Goal: Task Accomplishment & Management: Manage account settings

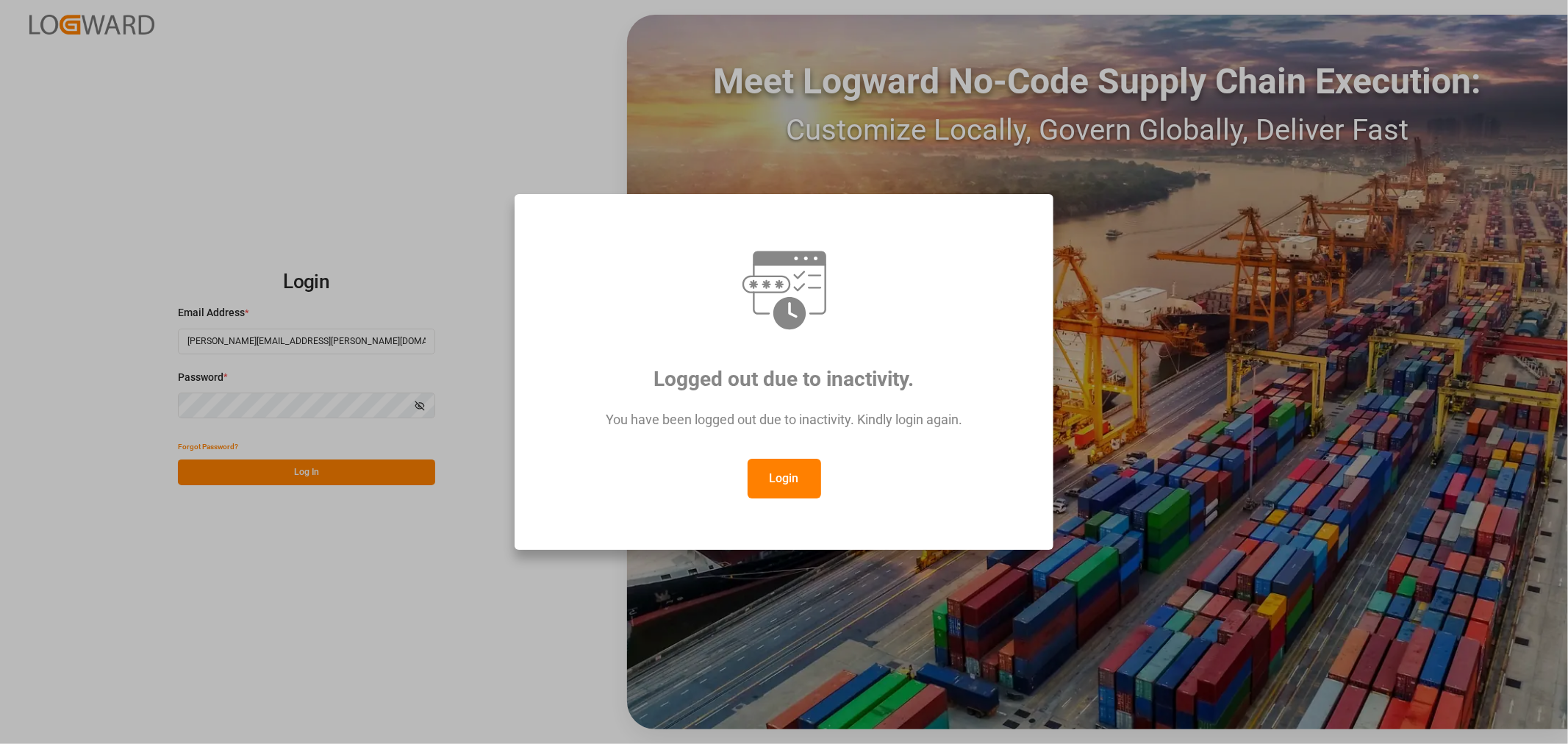
click at [760, 479] on button "Login" at bounding box center [784, 479] width 73 height 40
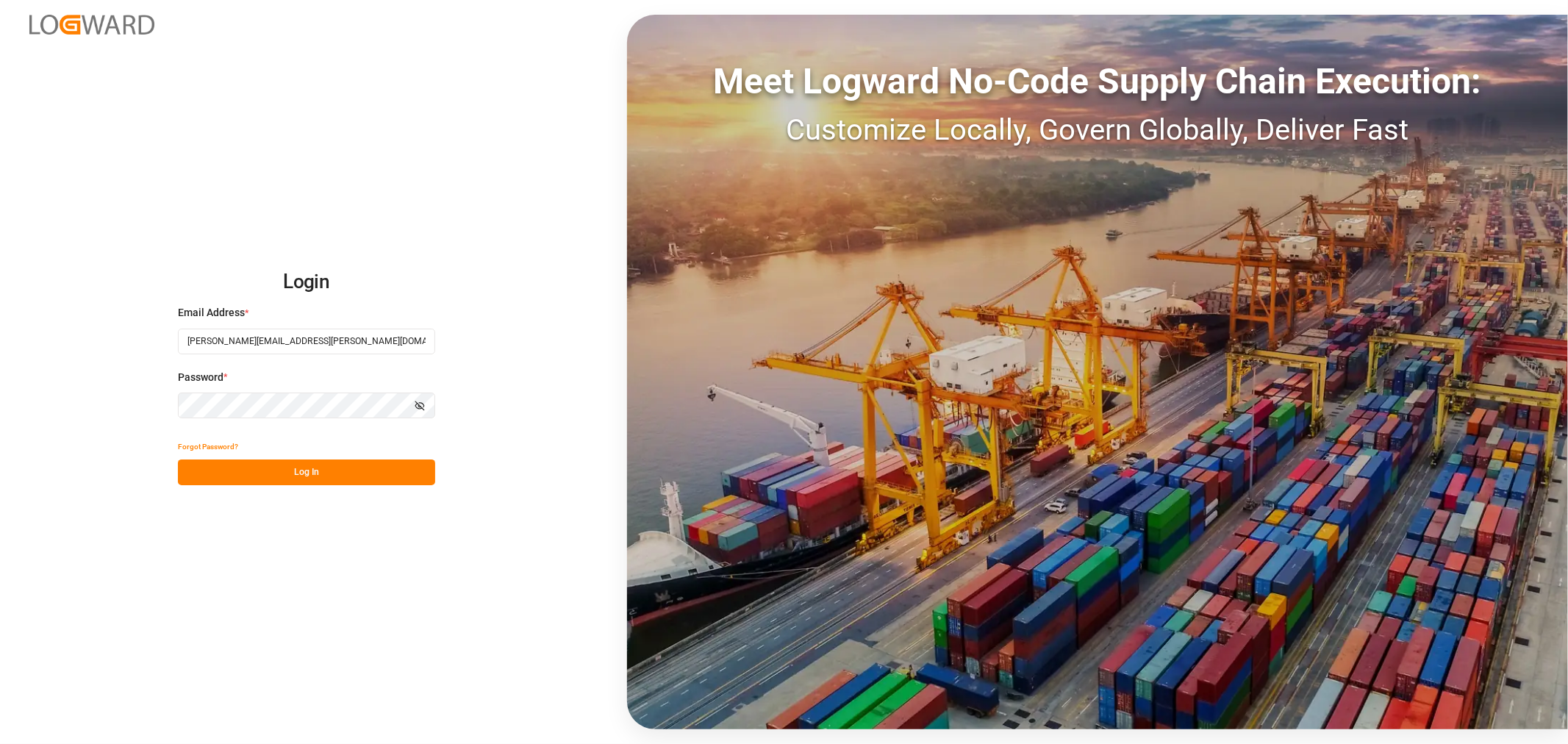
click at [285, 471] on button "Log In" at bounding box center [307, 472] width 257 height 26
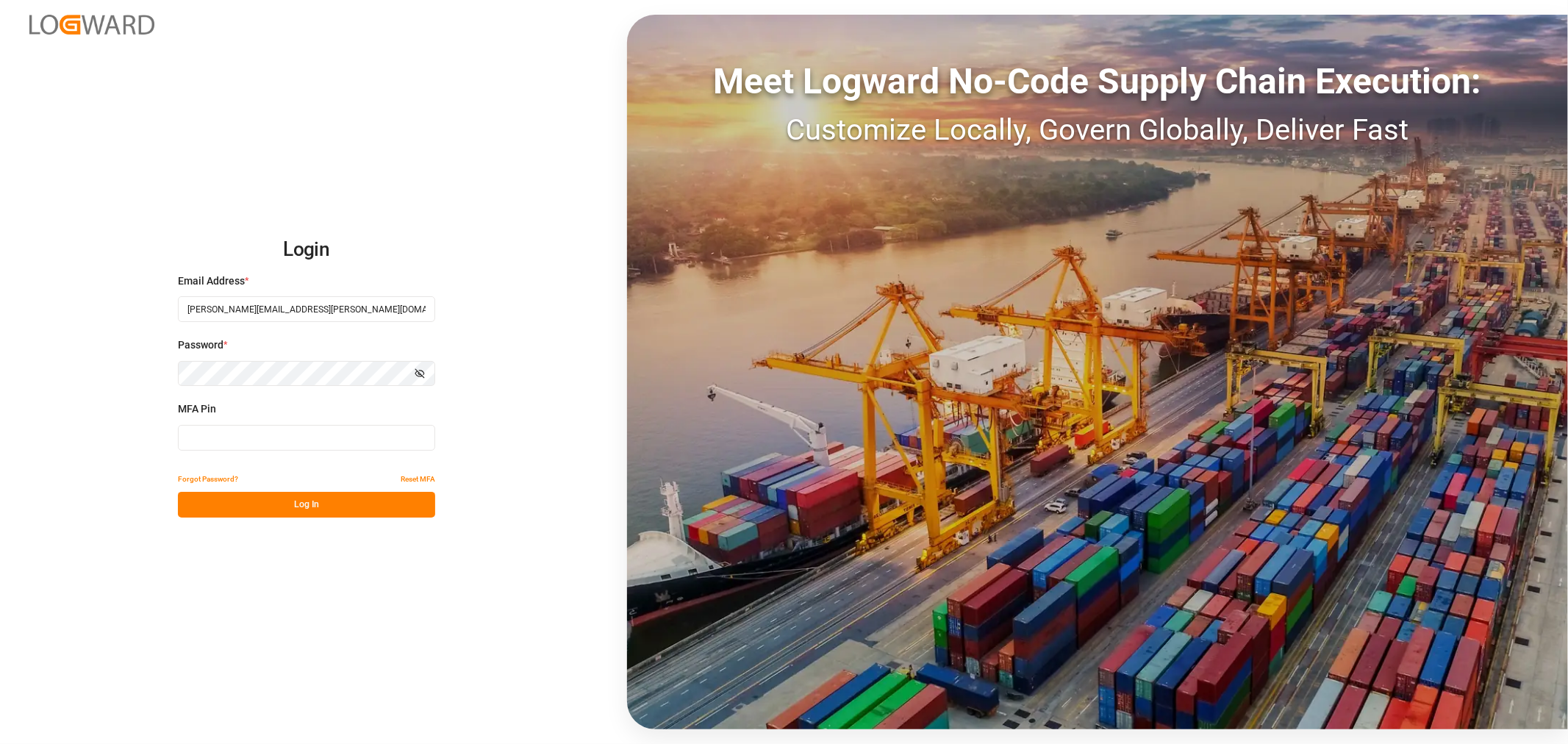
click at [295, 436] on input at bounding box center [307, 437] width 257 height 26
type input "930426"
click at [299, 502] on button "Log In" at bounding box center [307, 505] width 257 height 26
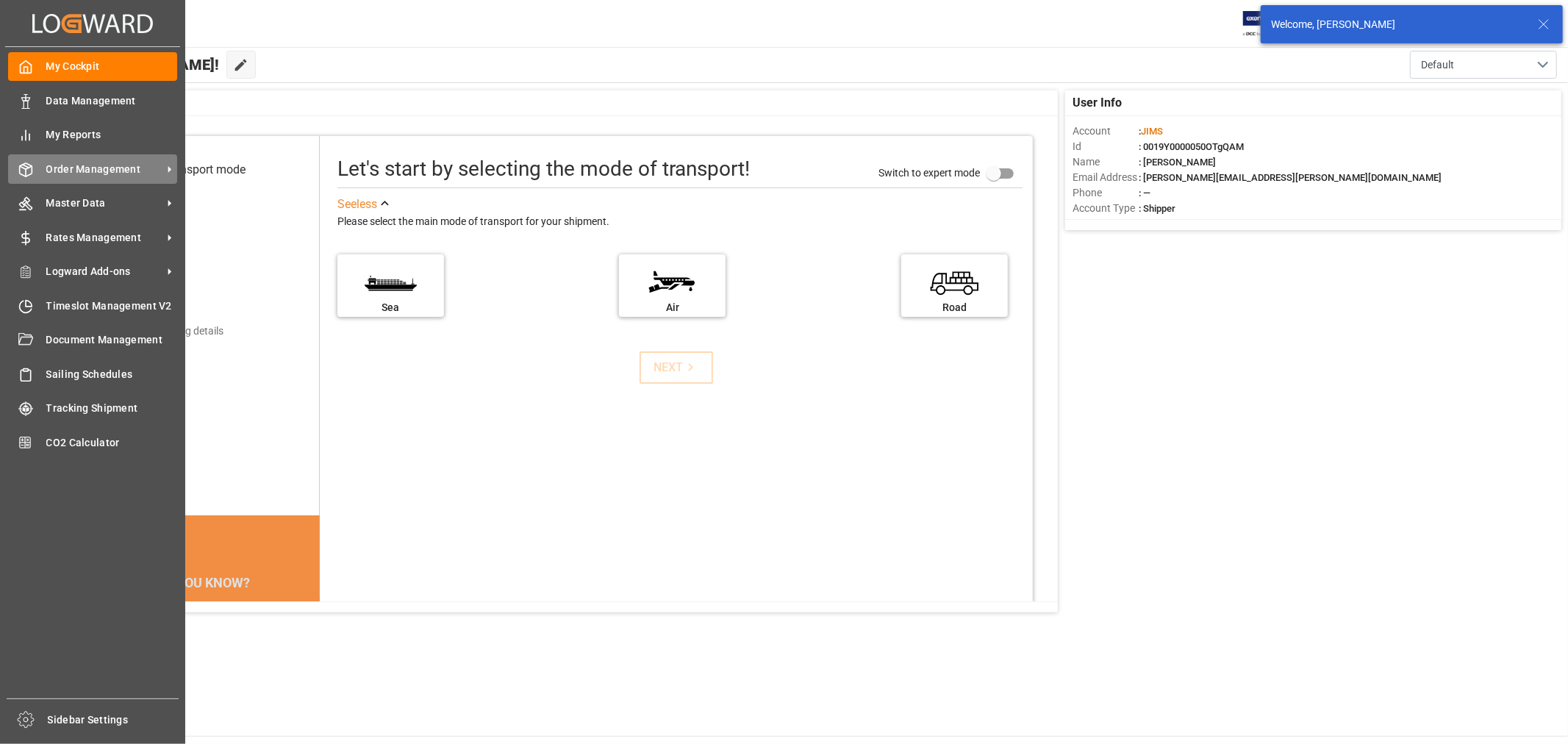
click at [92, 171] on span "Order Management" at bounding box center [104, 169] width 116 height 16
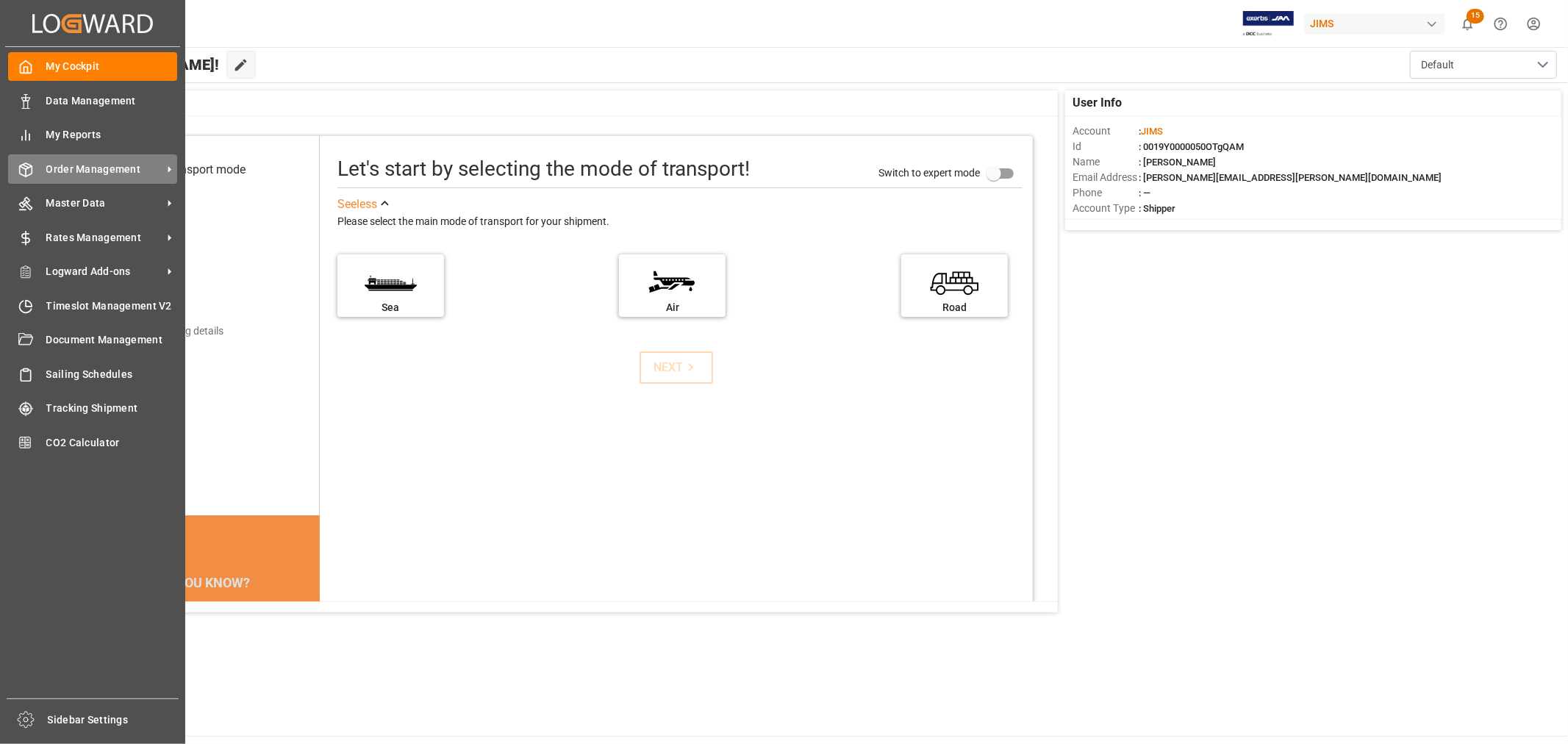
click at [90, 164] on span "Order Management" at bounding box center [104, 169] width 116 height 16
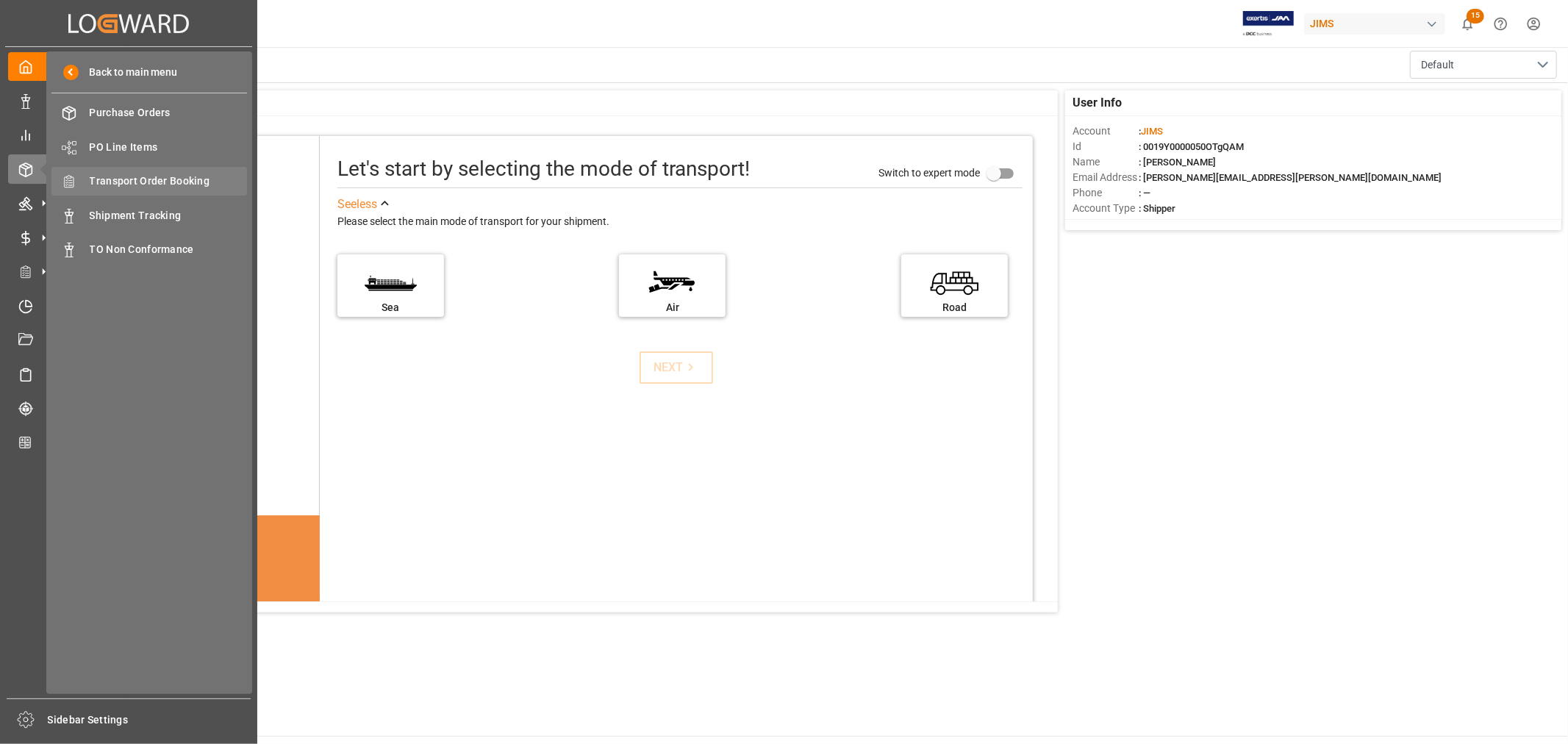
click at [166, 175] on span "Transport Order Booking" at bounding box center [168, 181] width 158 height 16
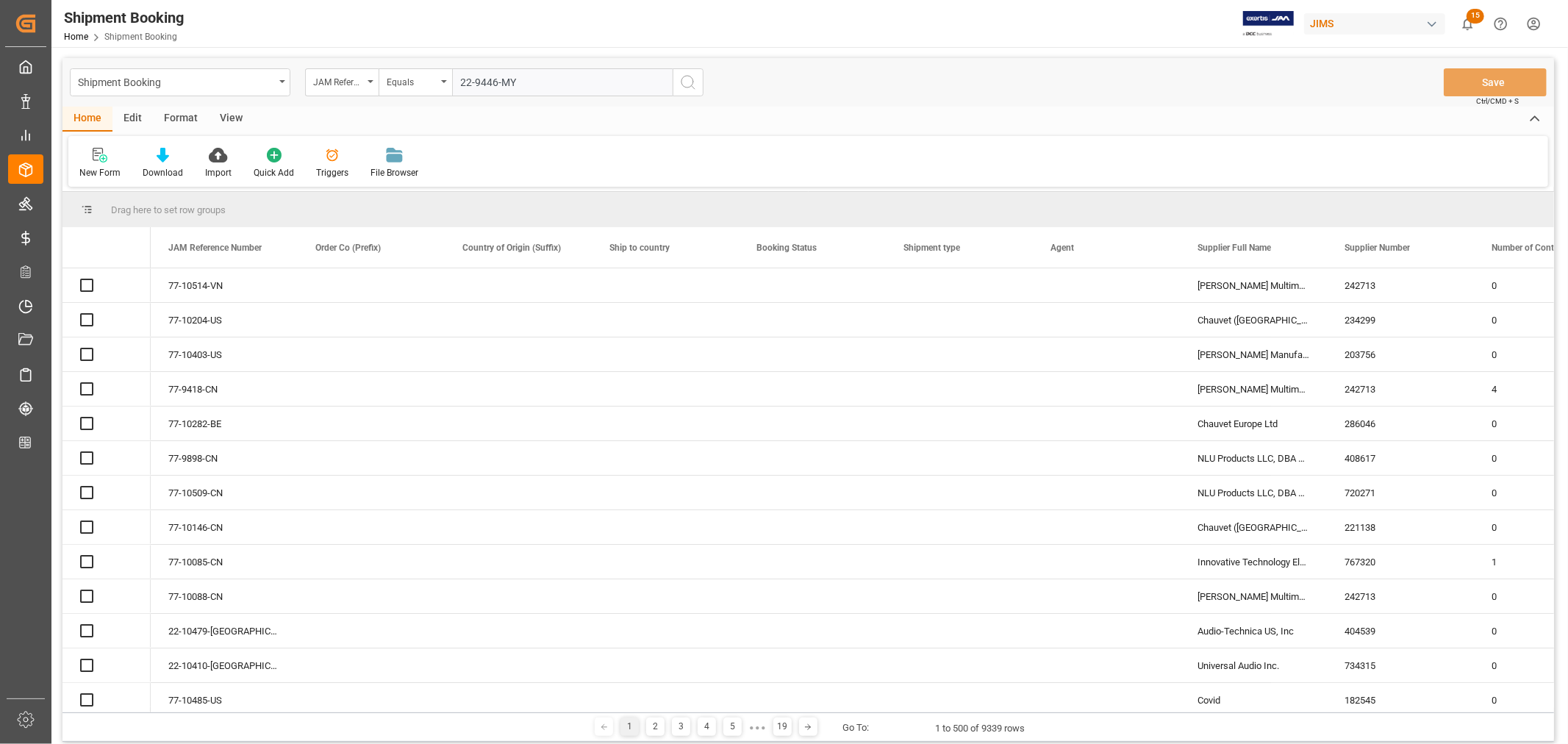
type input "22-9446-MY"
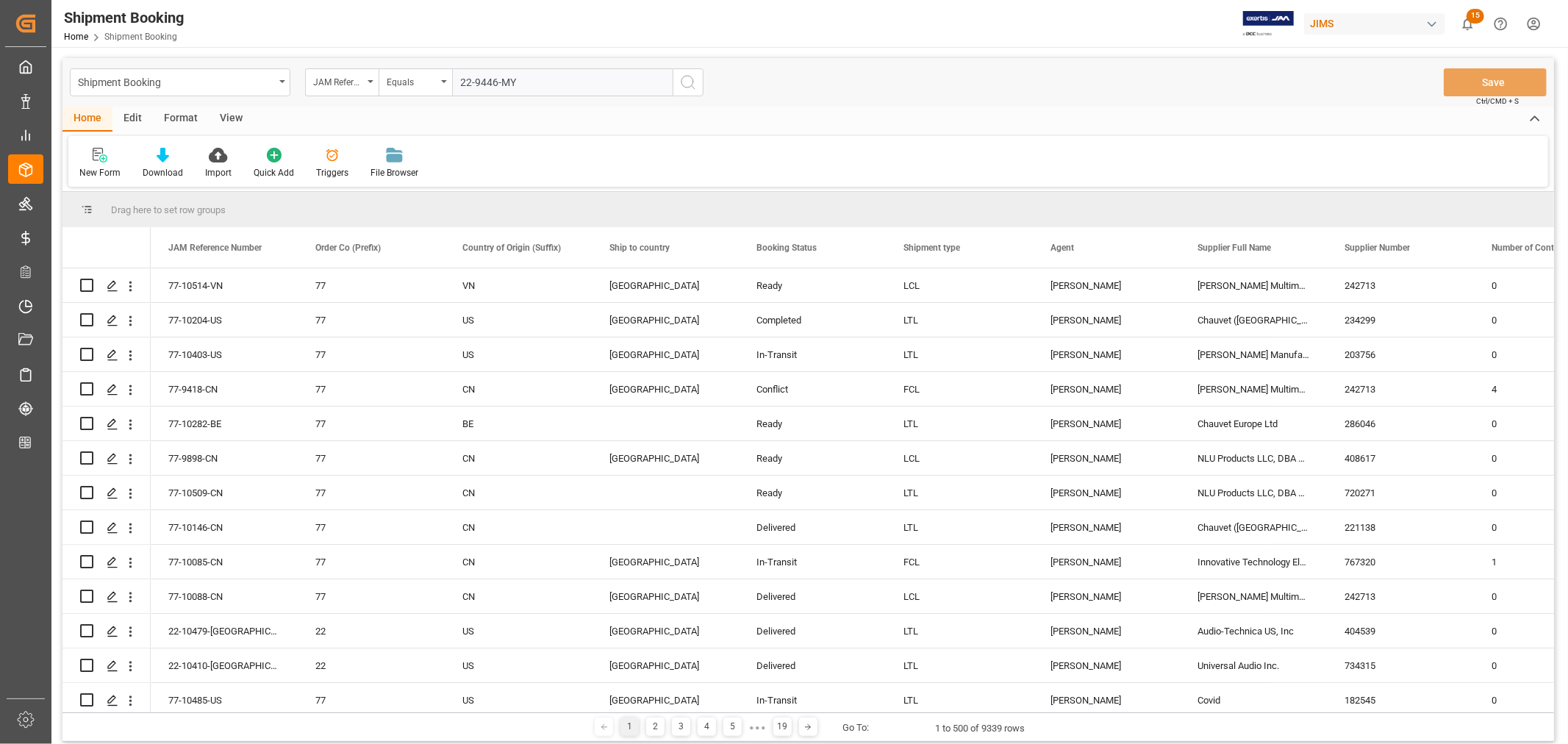
click at [686, 82] on icon "search button" at bounding box center [688, 82] width 18 height 18
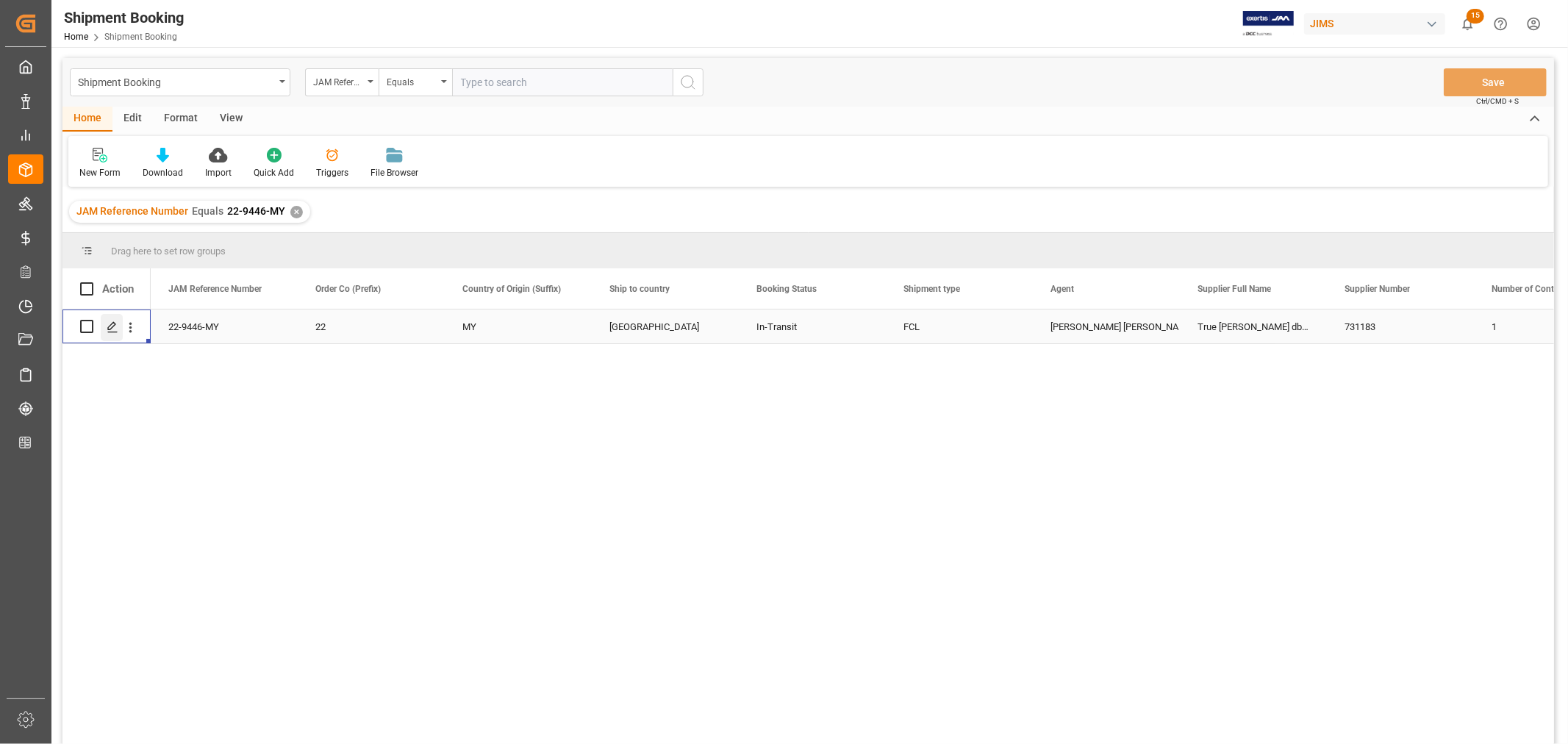
click at [109, 324] on icon "Press SPACE to select this row." at bounding box center [112, 327] width 12 height 12
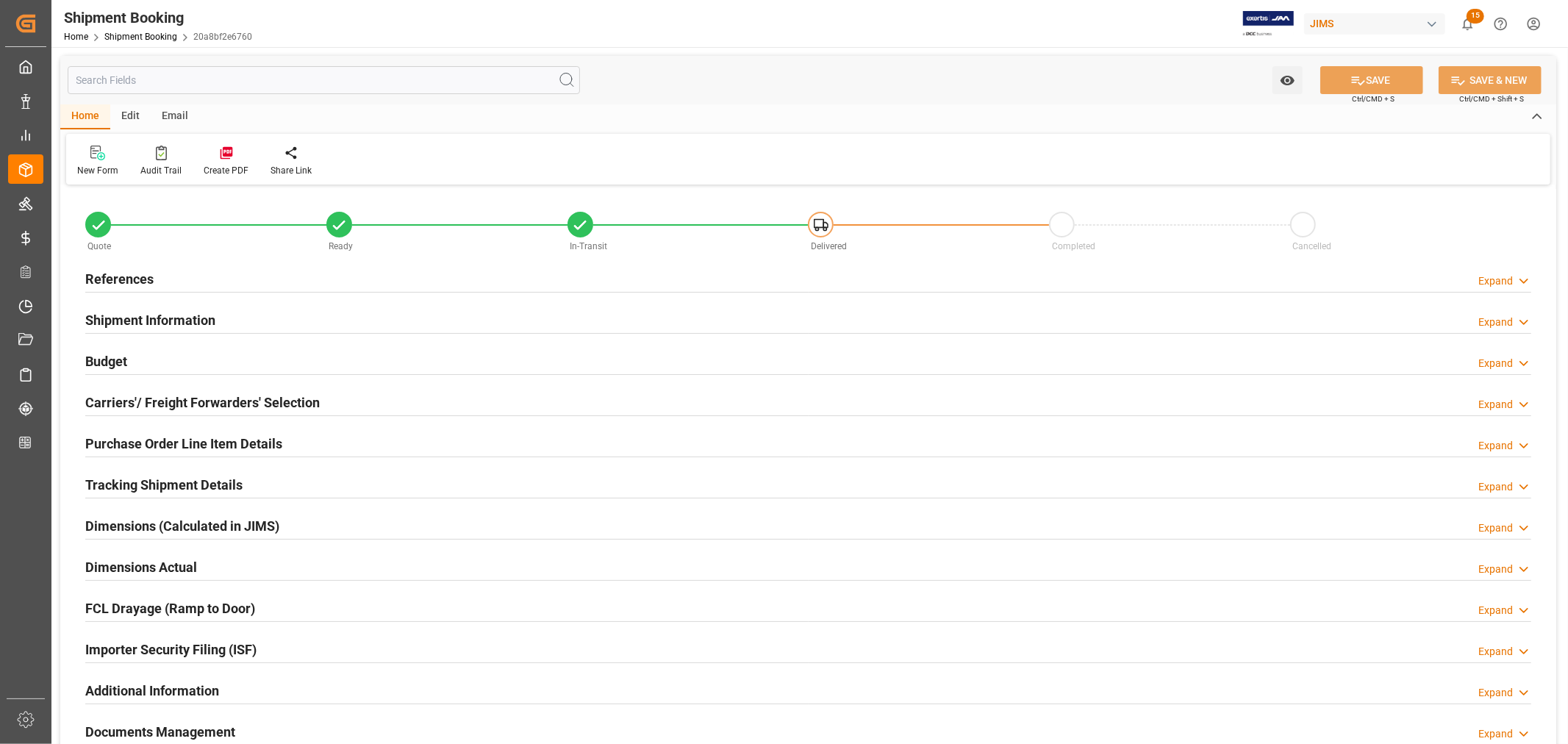
type input "105"
drag, startPoint x: 197, startPoint y: 315, endPoint x: 388, endPoint y: 371, distance: 199.0
click at [205, 309] on div "Shipment Information" at bounding box center [150, 319] width 130 height 28
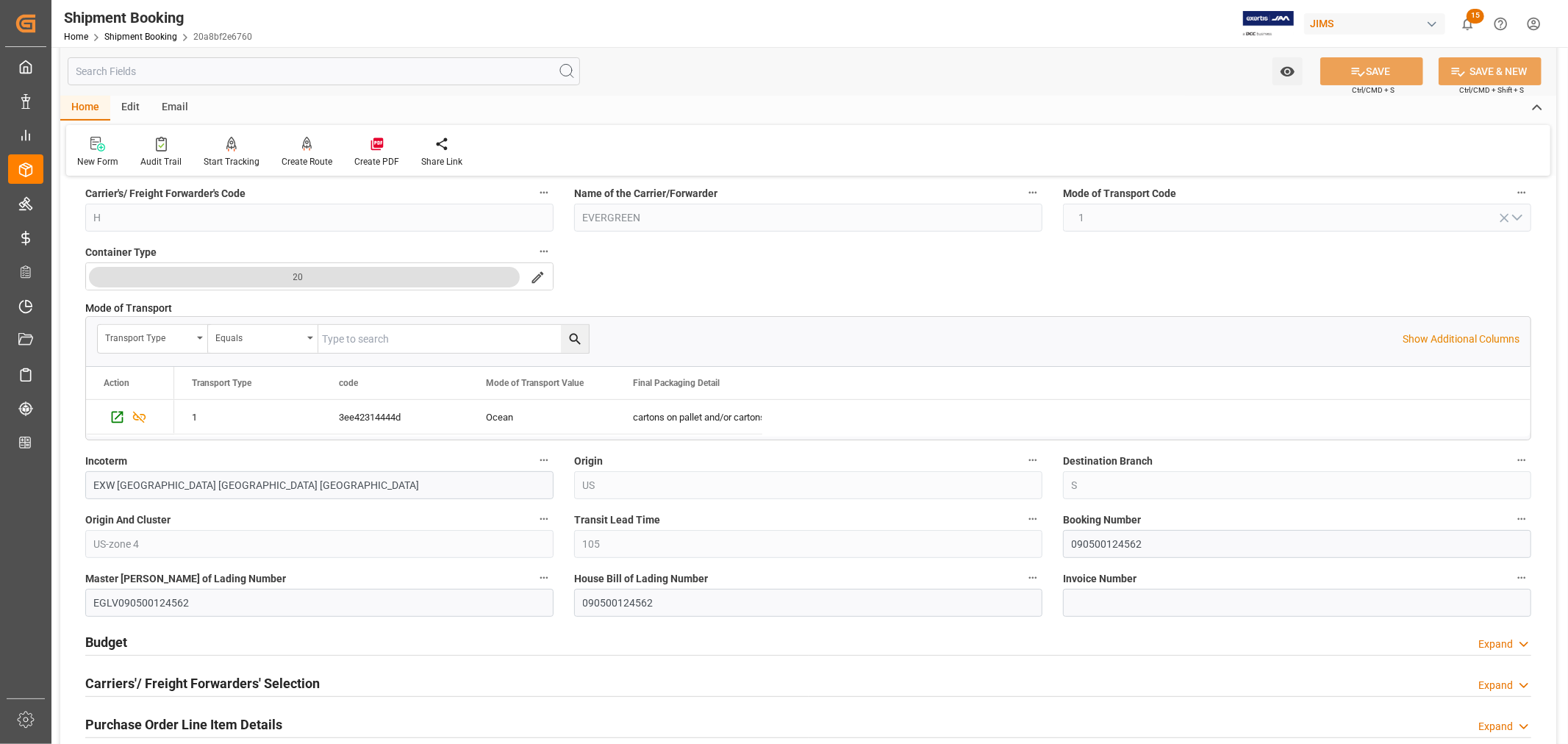
scroll to position [327, 0]
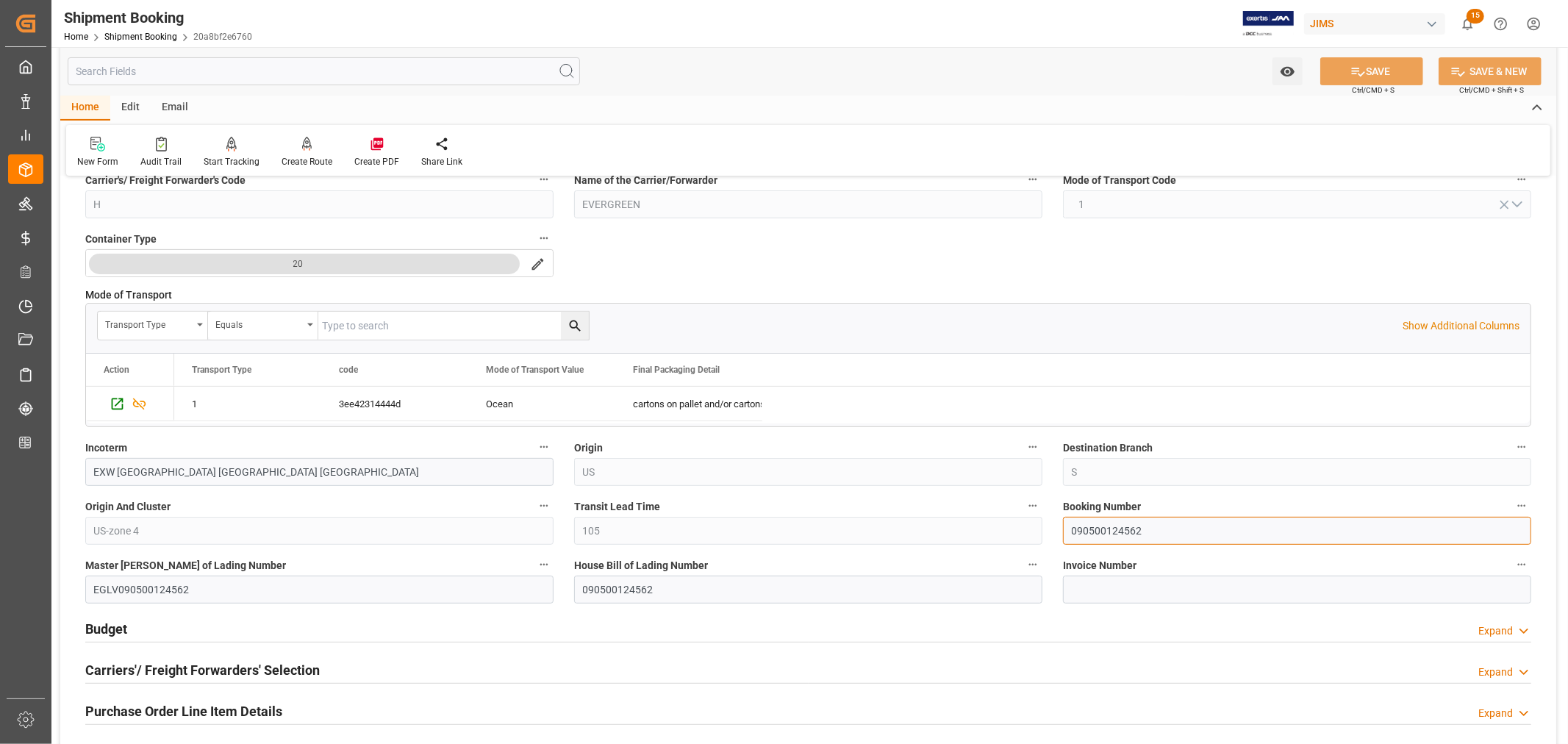
click at [1107, 525] on input "090500124562" at bounding box center [1298, 530] width 468 height 28
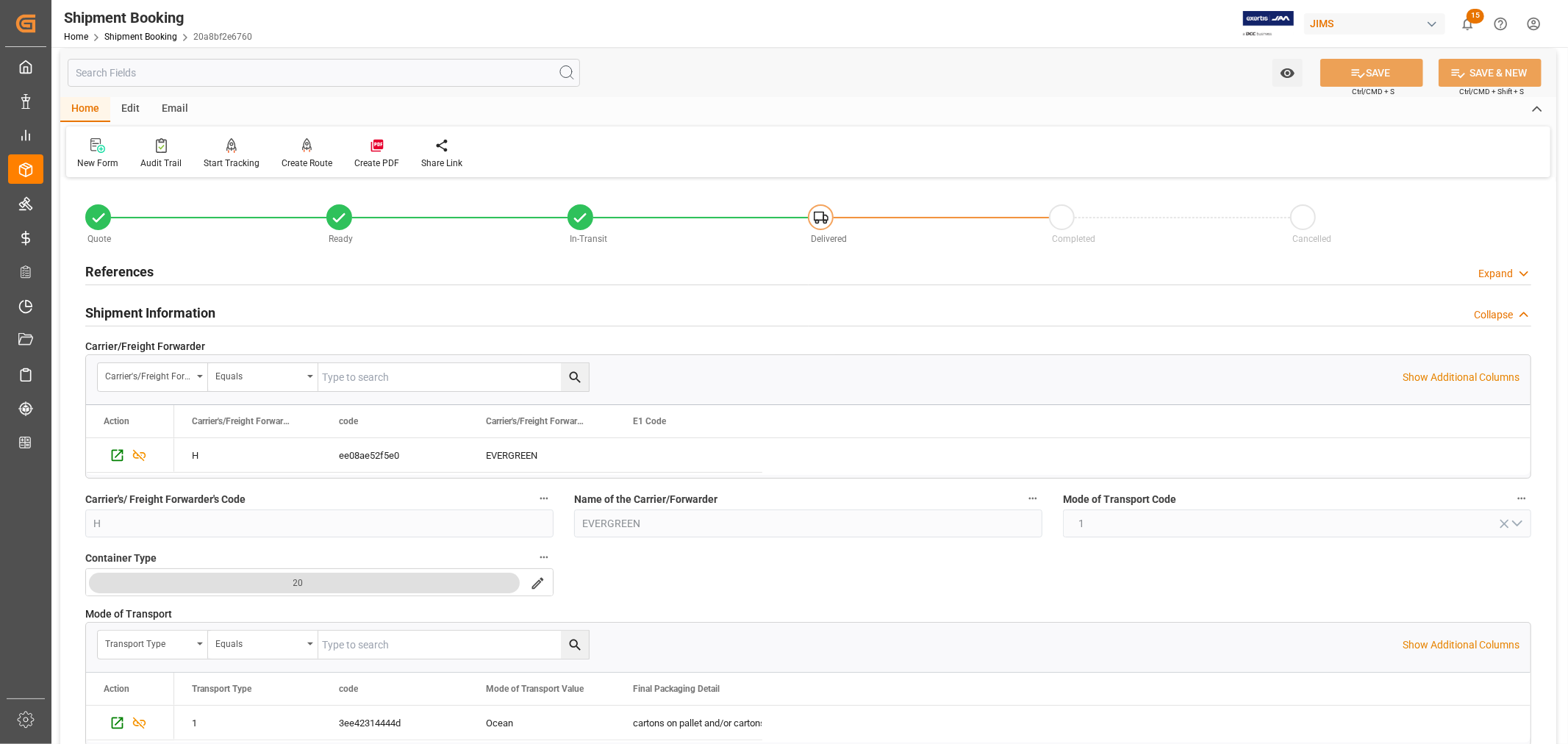
scroll to position [0, 0]
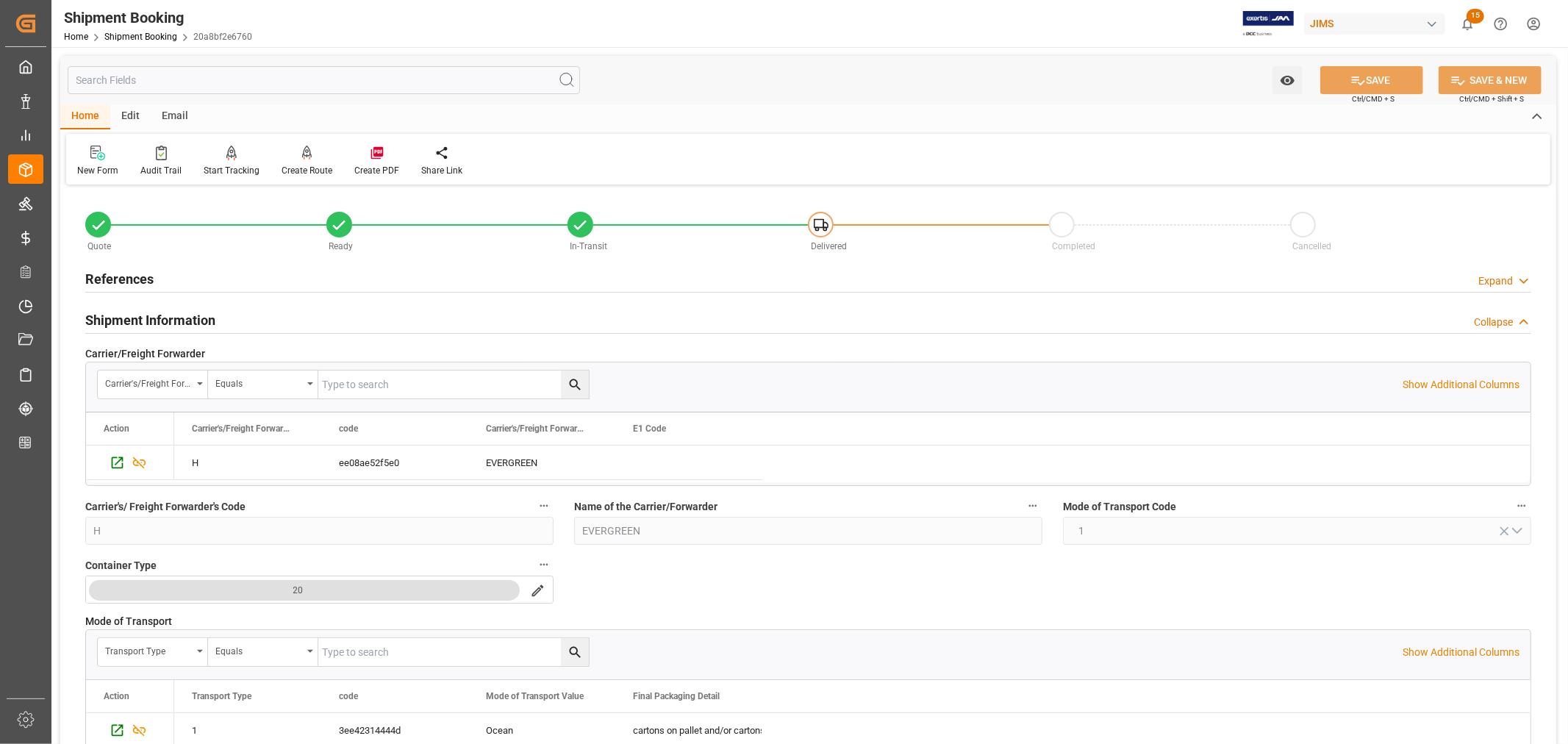
click at [188, 321] on h2 "Shipment Information" at bounding box center [150, 320] width 130 height 20
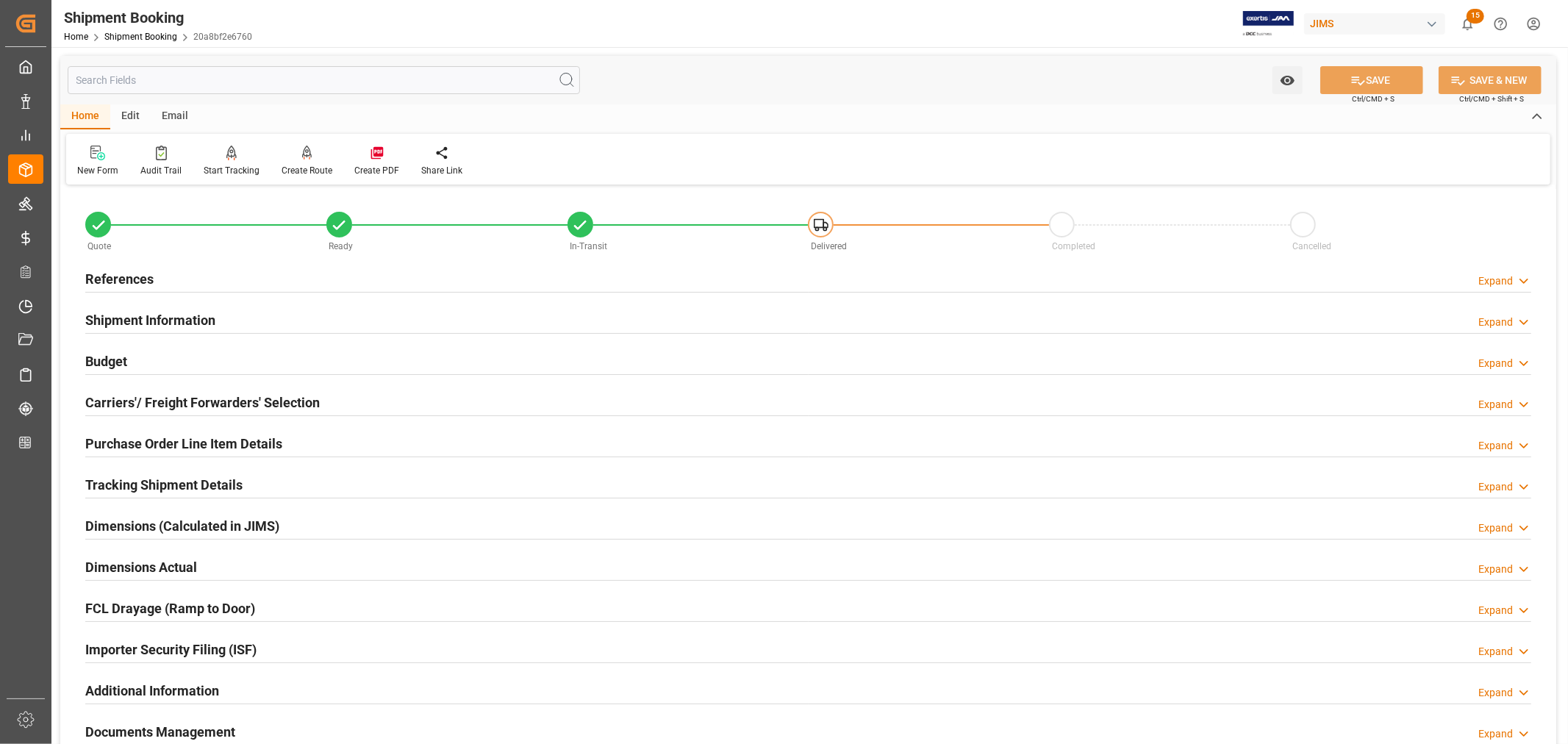
click at [188, 485] on h2 "Tracking Shipment Details" at bounding box center [163, 485] width 157 height 20
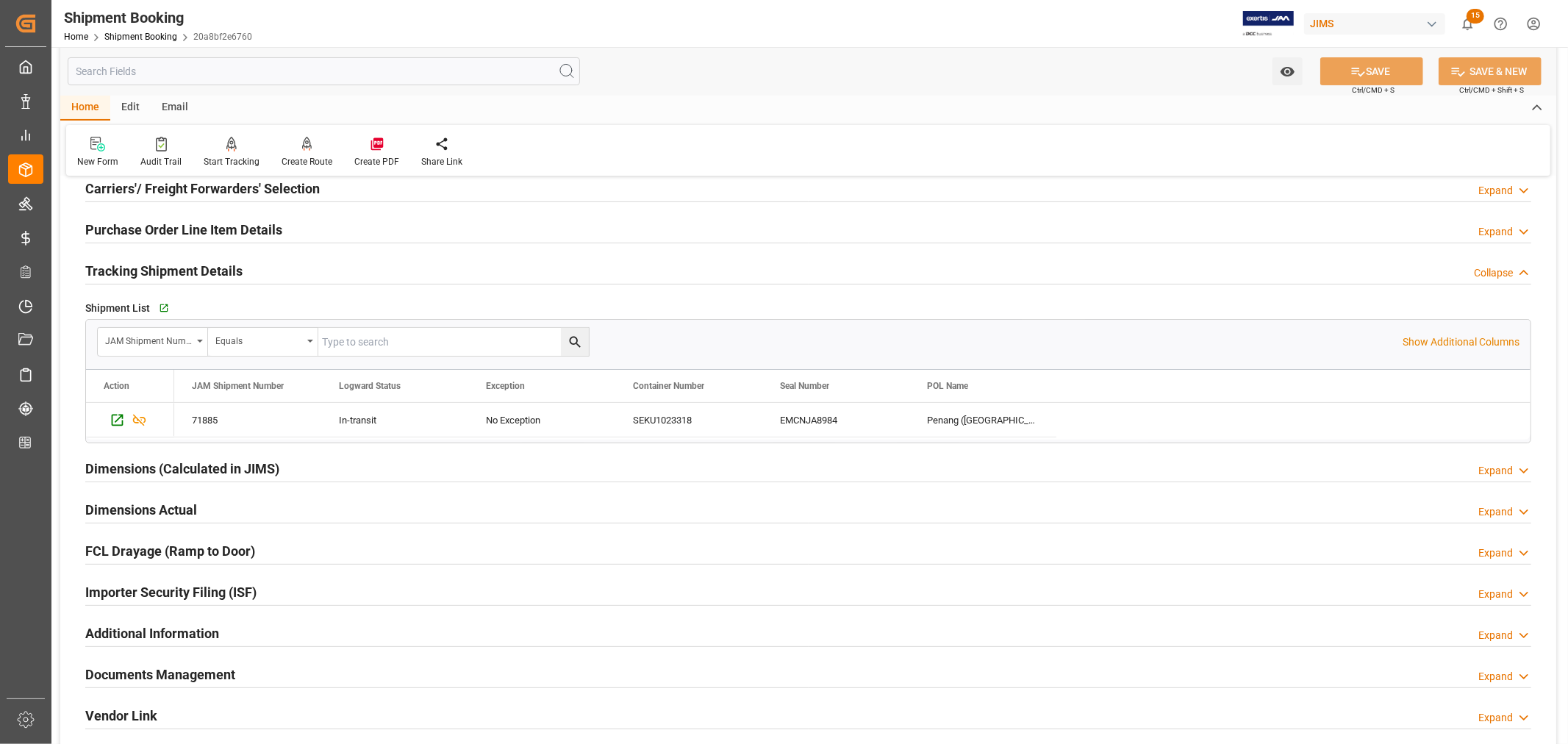
scroll to position [245, 0]
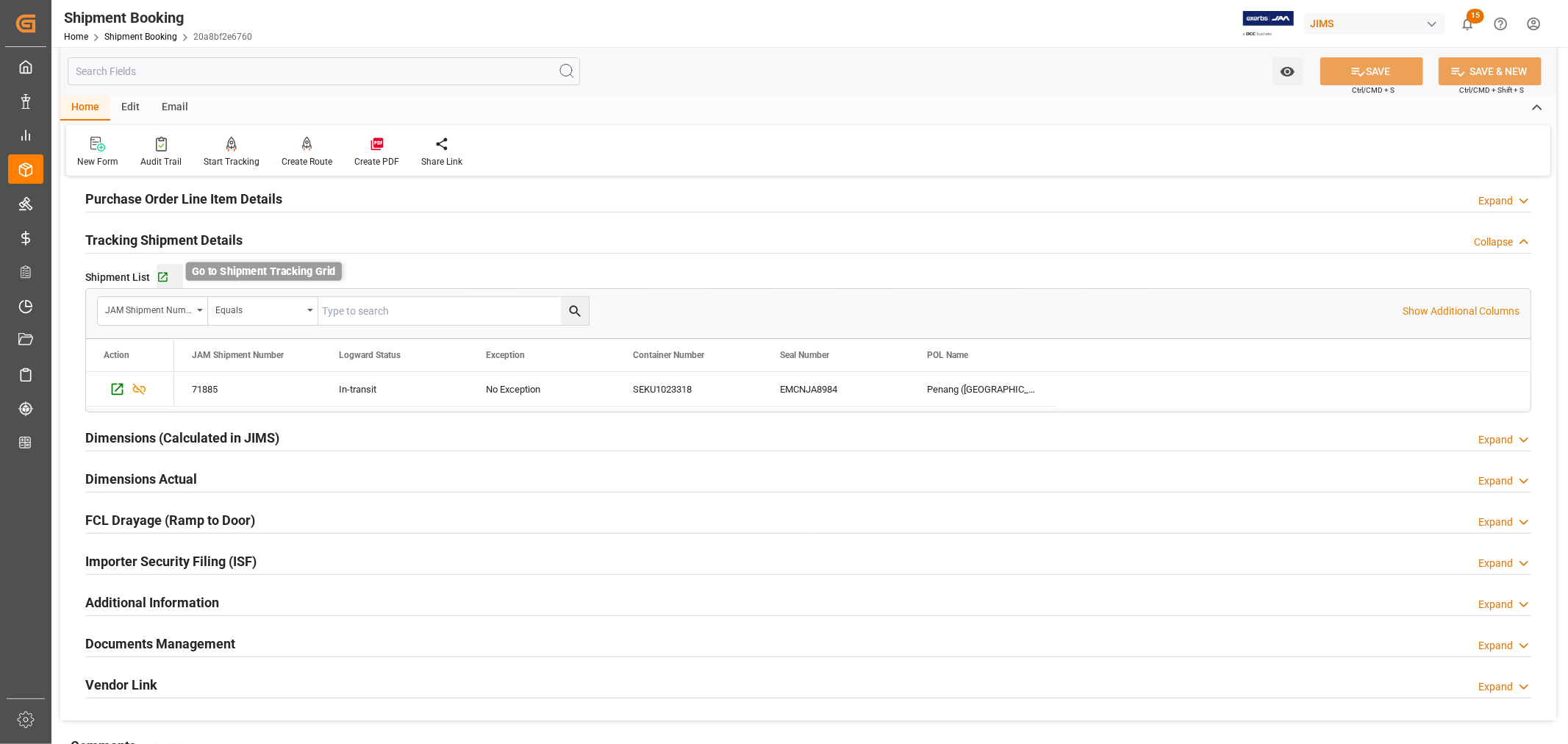
click at [163, 276] on icon "button" at bounding box center [163, 277] width 10 height 10
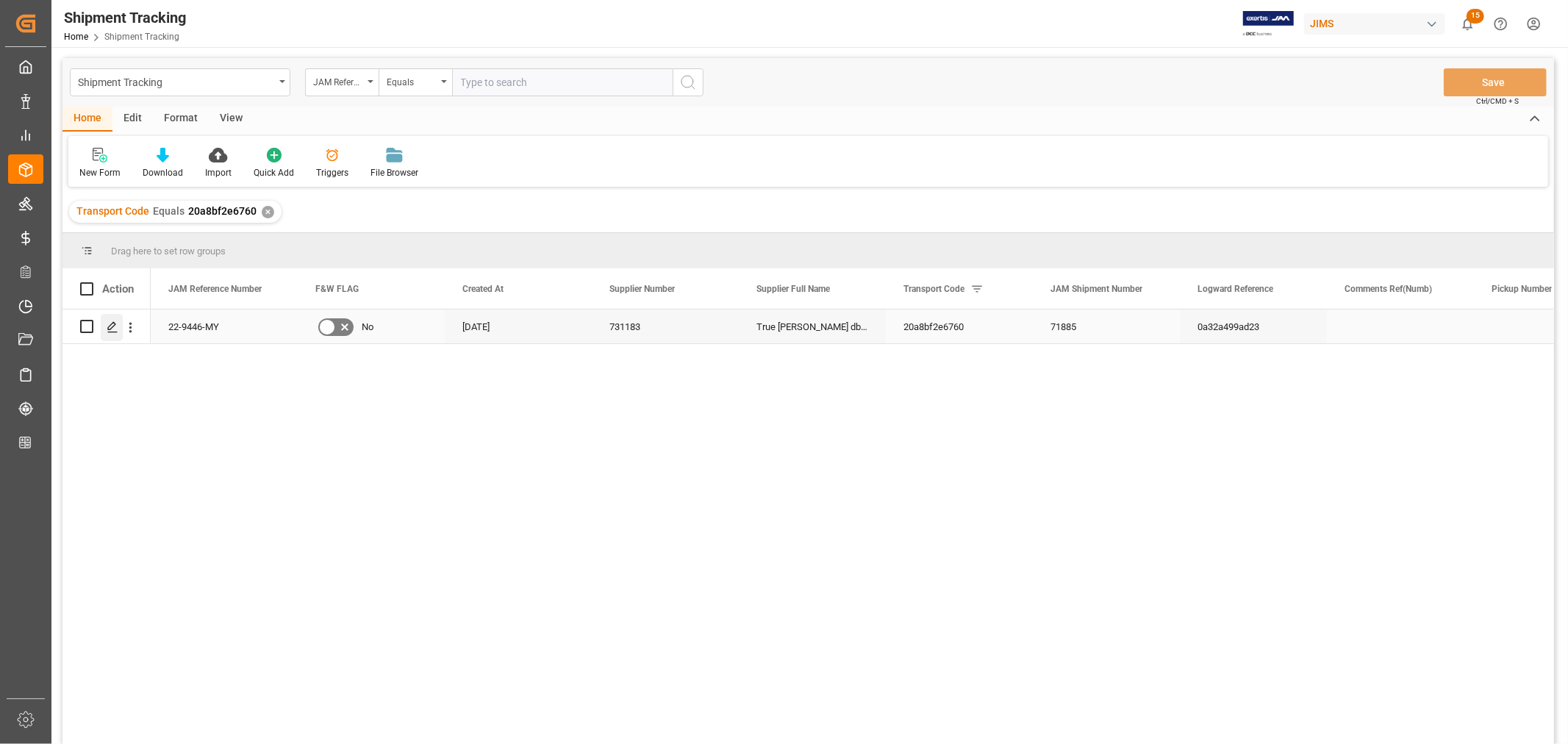
click at [114, 327] on icon "Press SPACE to select this row." at bounding box center [112, 327] width 12 height 12
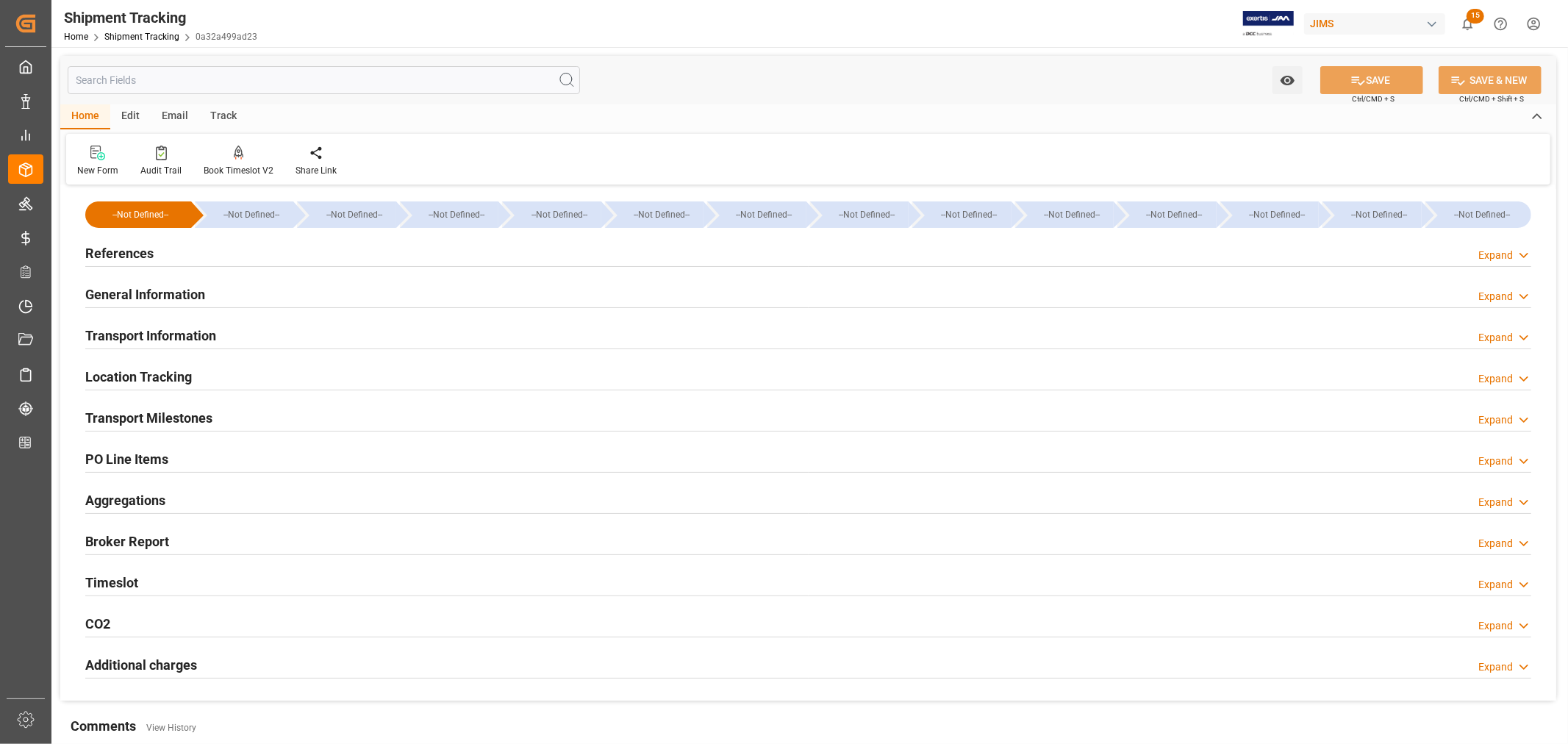
click at [157, 410] on h2 "Transport Milestones" at bounding box center [149, 417] width 127 height 20
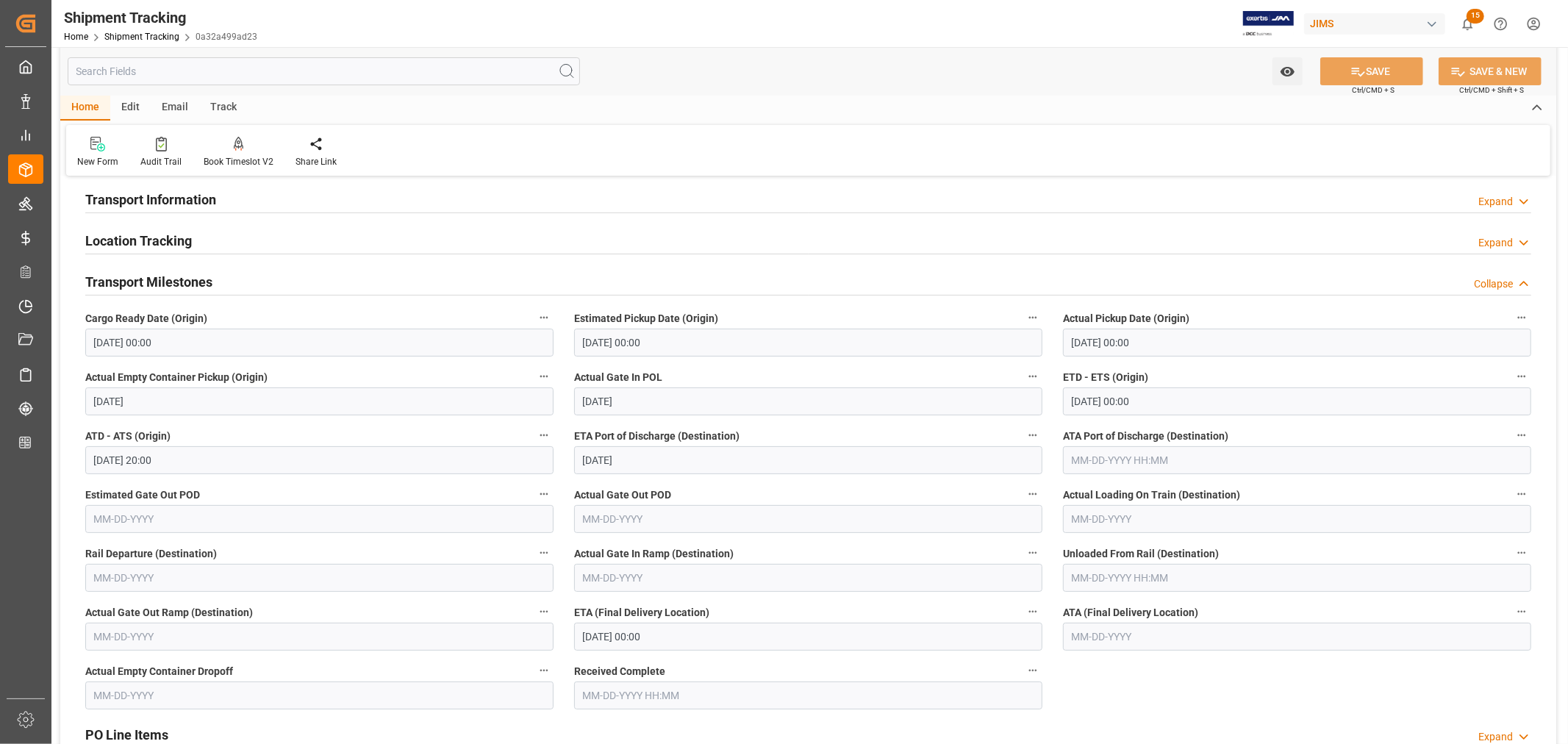
scroll to position [163, 0]
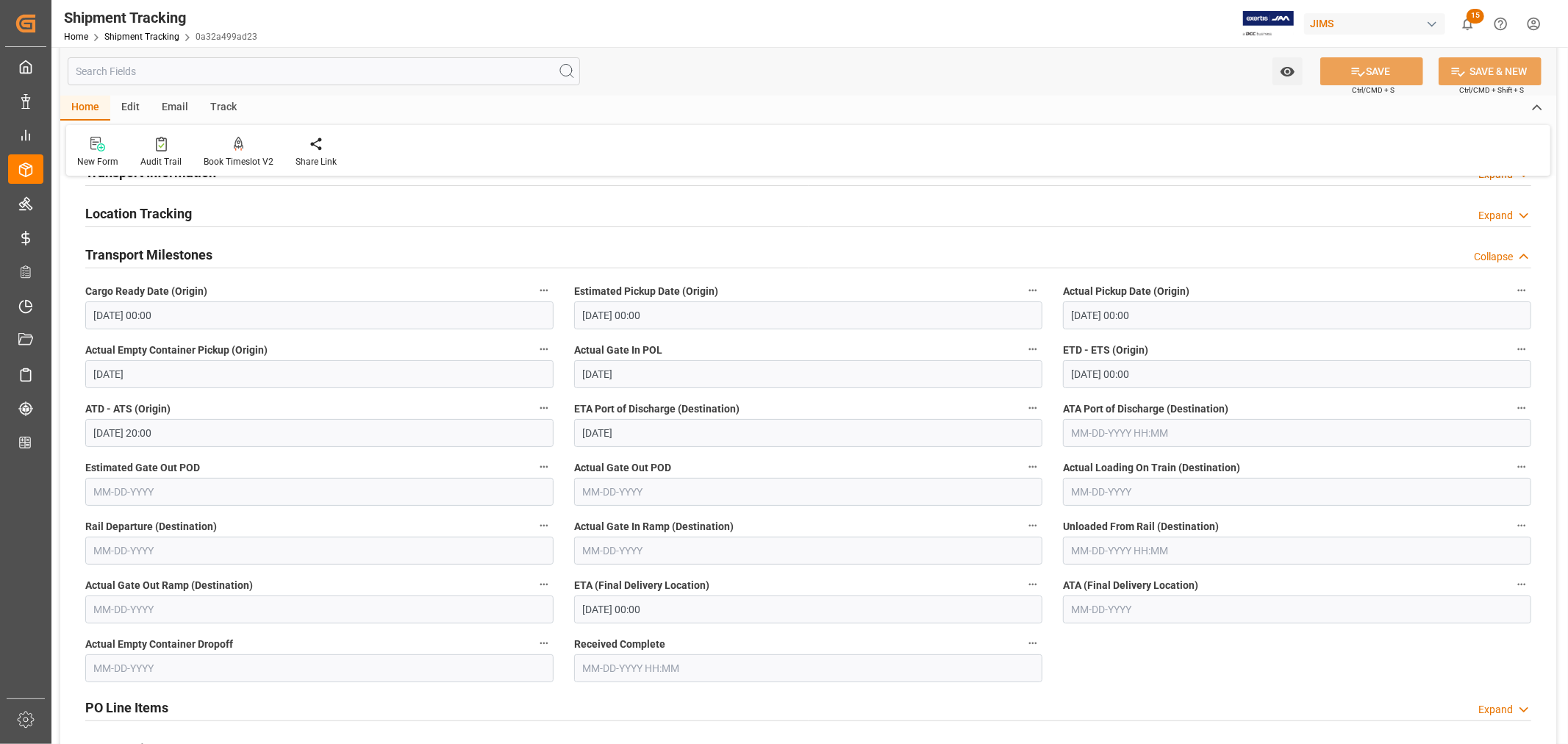
click at [674, 607] on input "08-15-2025 00:00" at bounding box center [808, 610] width 468 height 28
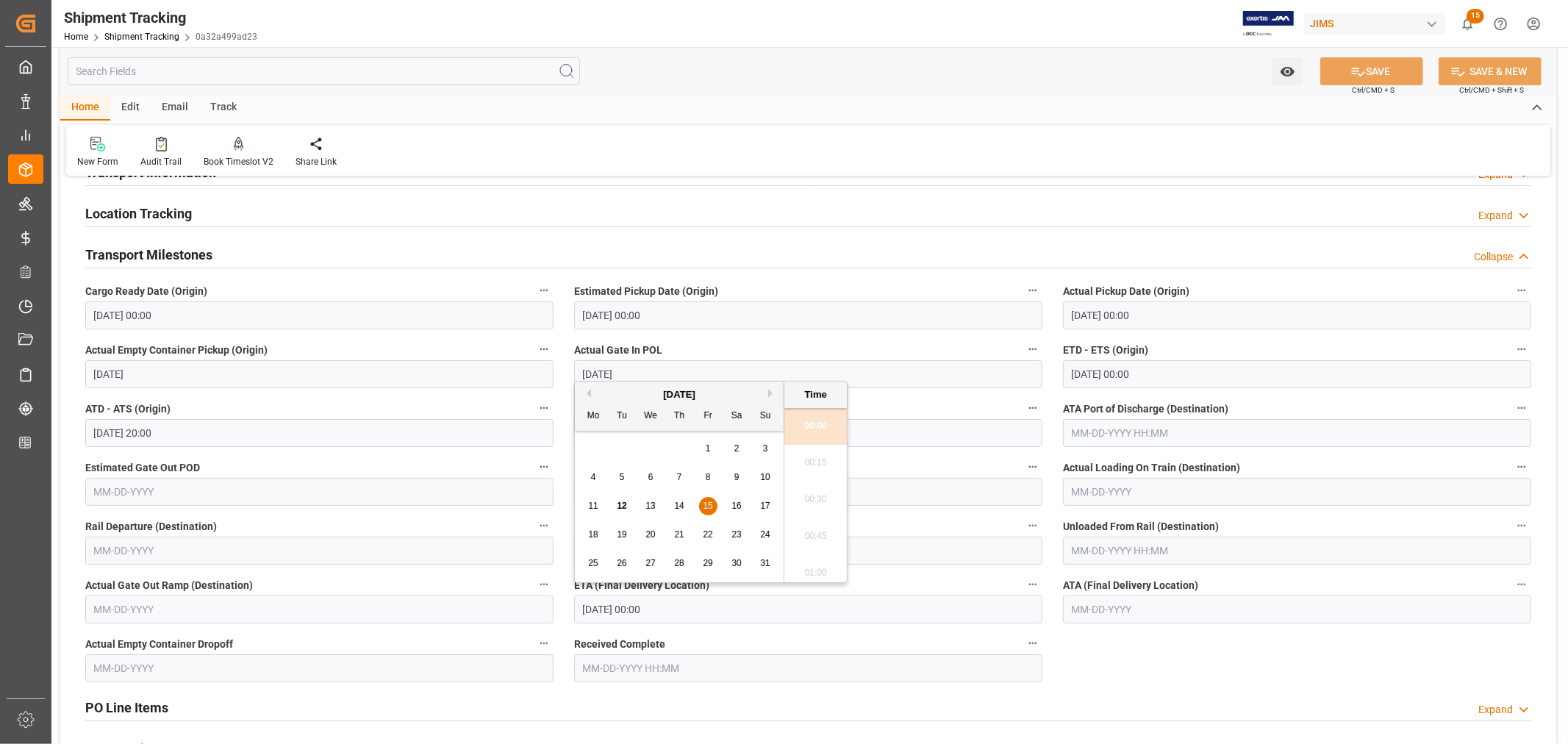
click at [681, 606] on input "08-15-2025 00:00" at bounding box center [808, 610] width 468 height 28
click at [914, 402] on label "ETA Port of Discharge (Destination)" at bounding box center [808, 409] width 468 height 21
click at [1023, 402] on button "ETA Port of Discharge (Destination)" at bounding box center [1033, 408] width 19 height 19
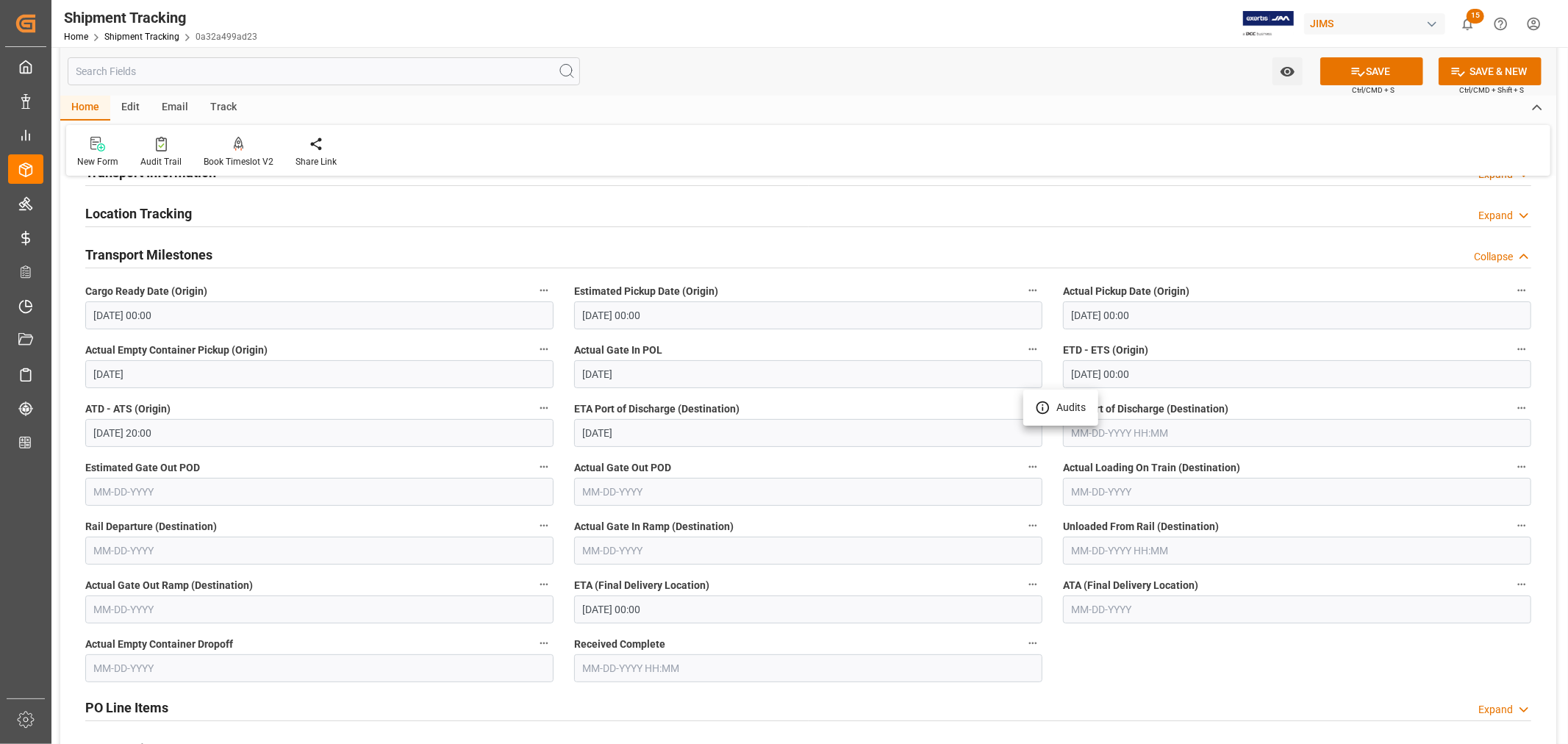
click at [685, 604] on div at bounding box center [784, 372] width 1568 height 744
click at [664, 607] on input "08-15-2025 00:00" at bounding box center [808, 610] width 468 height 28
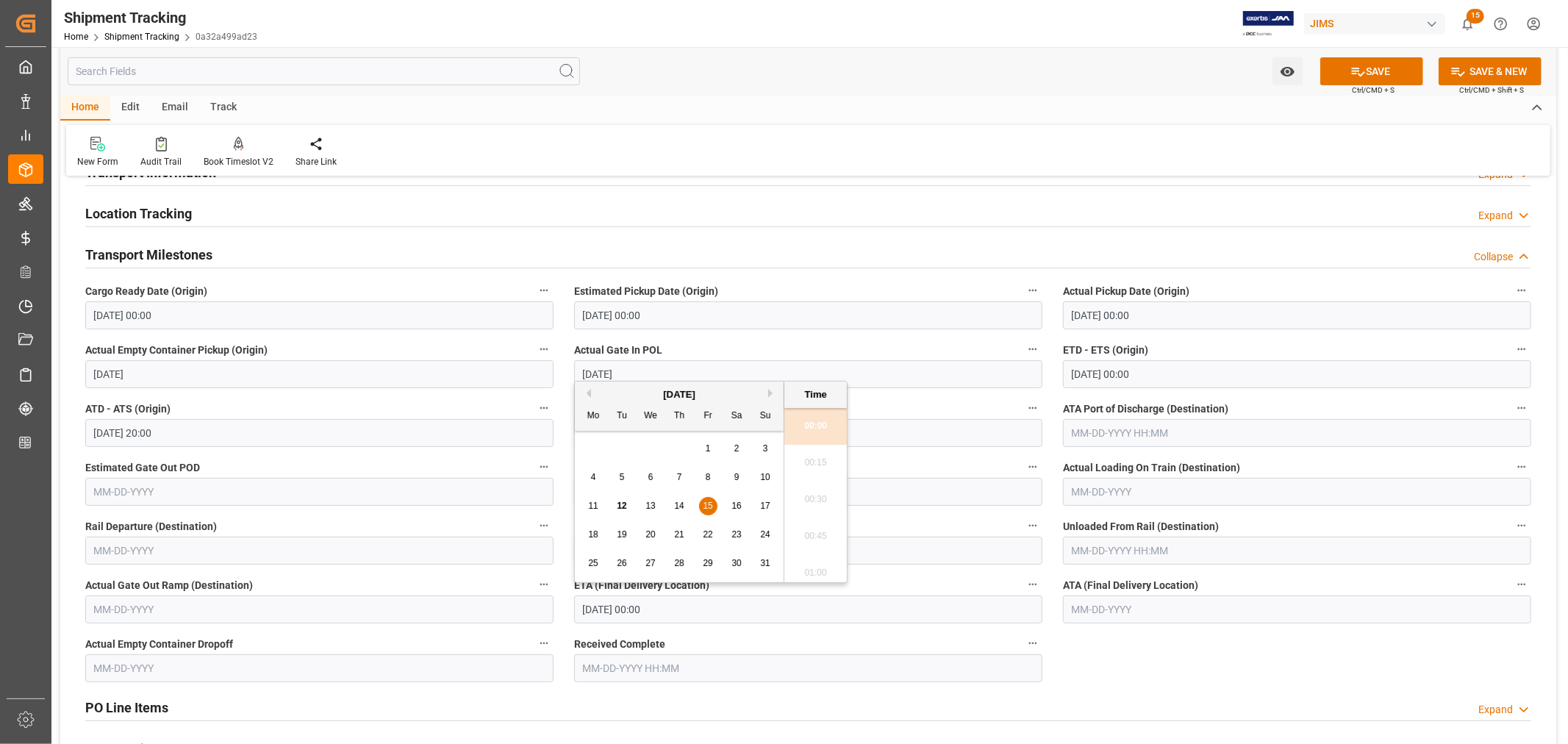
click at [767, 394] on div "August 2025" at bounding box center [679, 395] width 209 height 15
click at [773, 394] on button "Next Month" at bounding box center [773, 393] width 9 height 9
click at [679, 448] on span "4" at bounding box center [679, 448] width 5 height 10
type input "09-04-2025 00:00"
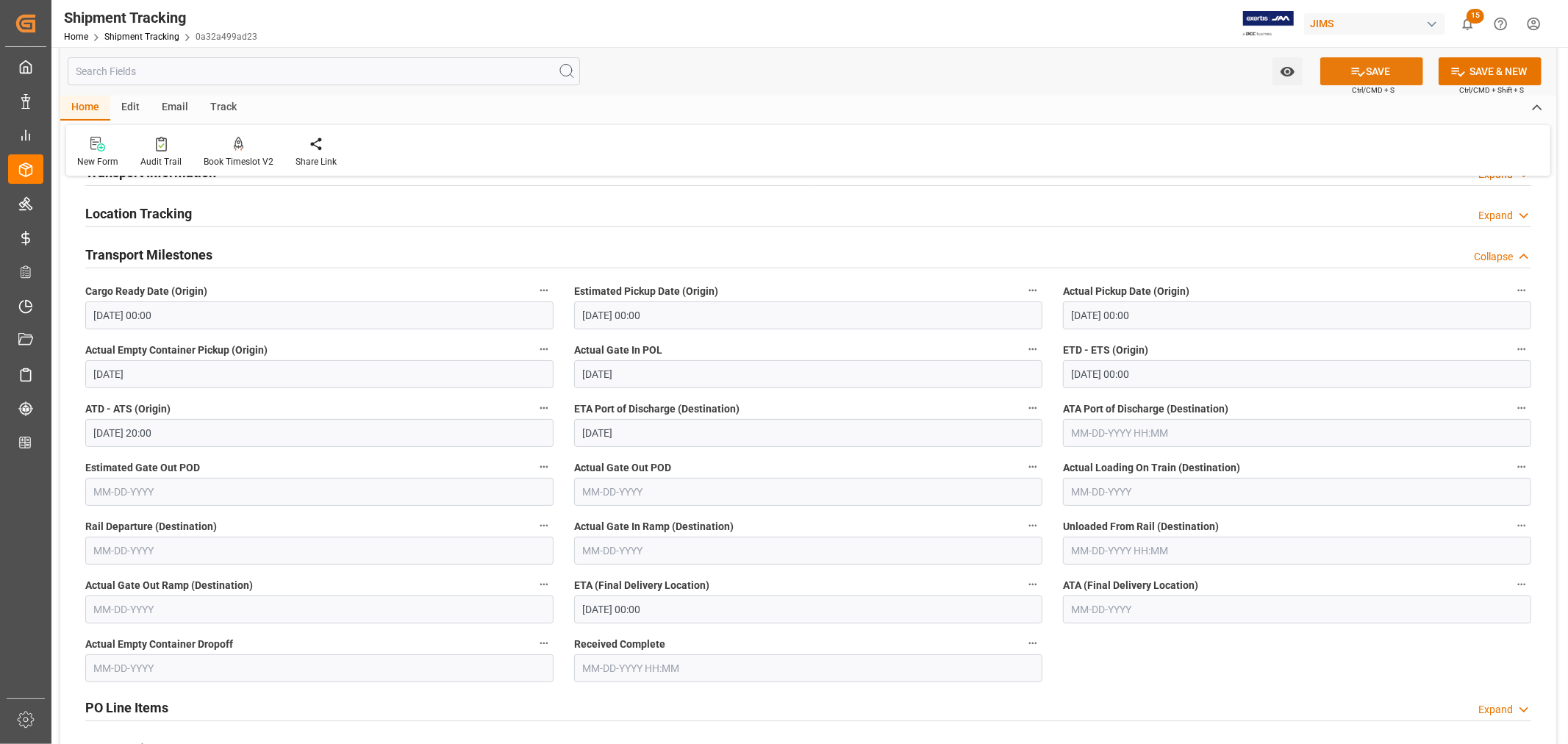
click at [1367, 71] on button "SAVE" at bounding box center [1371, 72] width 103 height 28
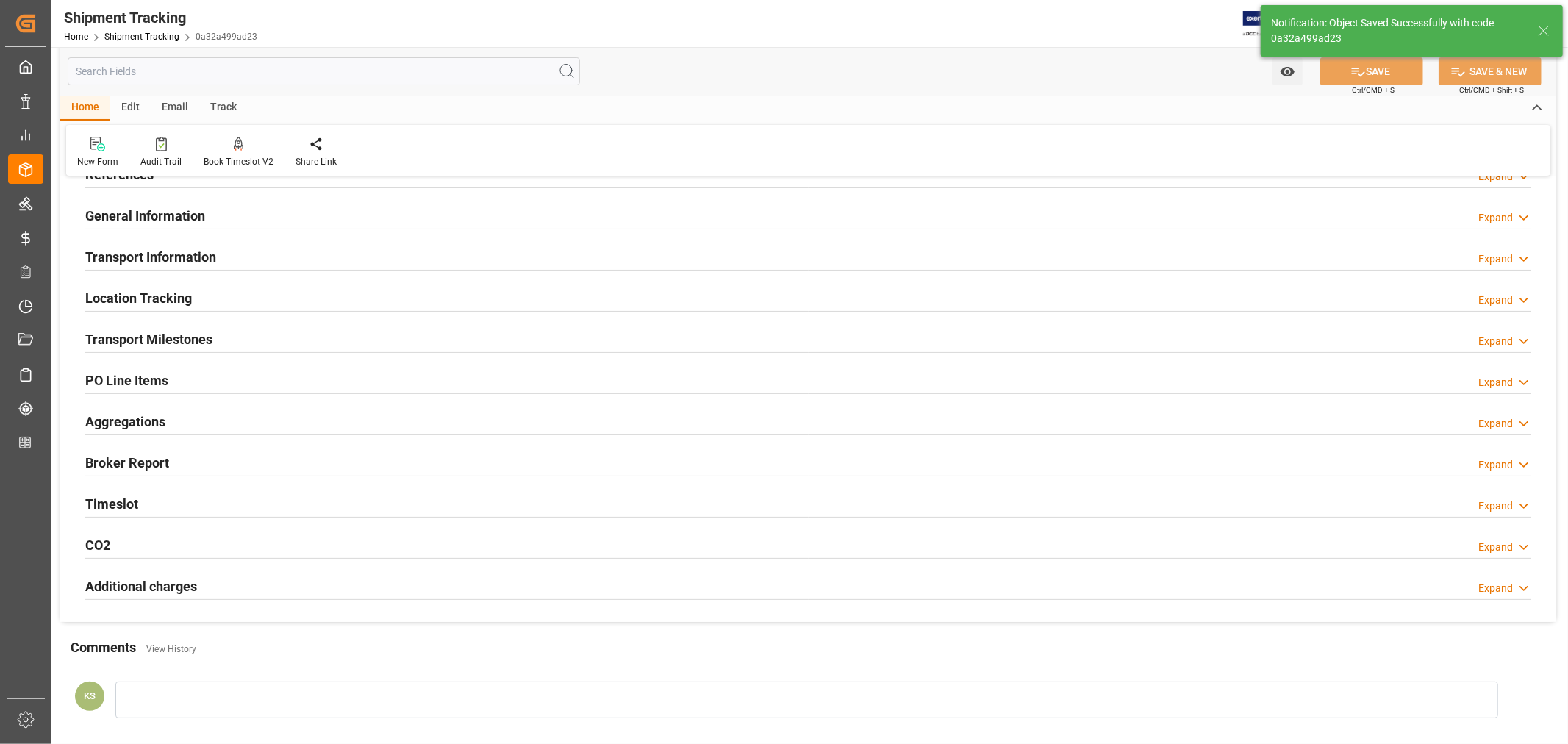
scroll to position [0, 0]
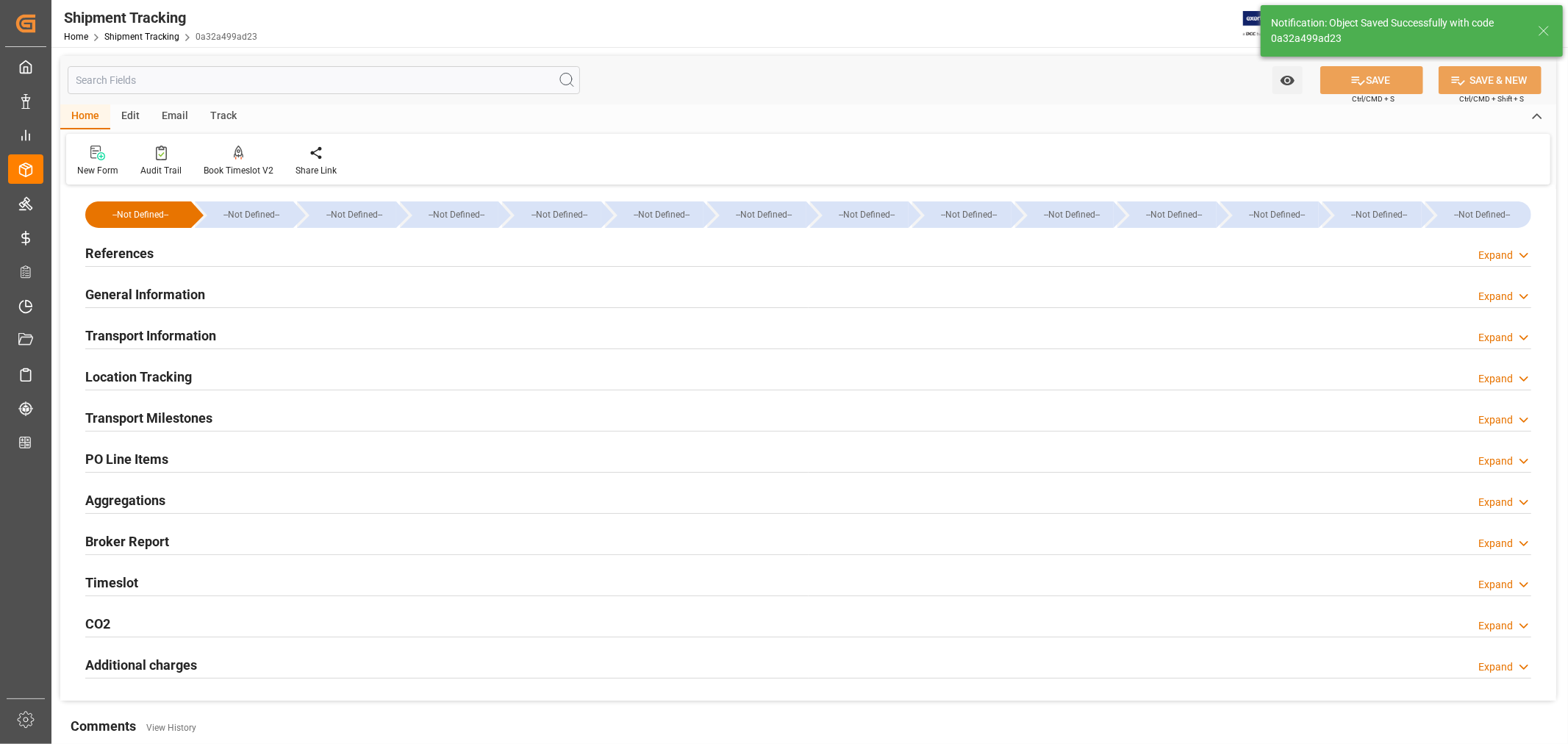
click at [152, 250] on div "References Expand" at bounding box center [808, 252] width 1446 height 28
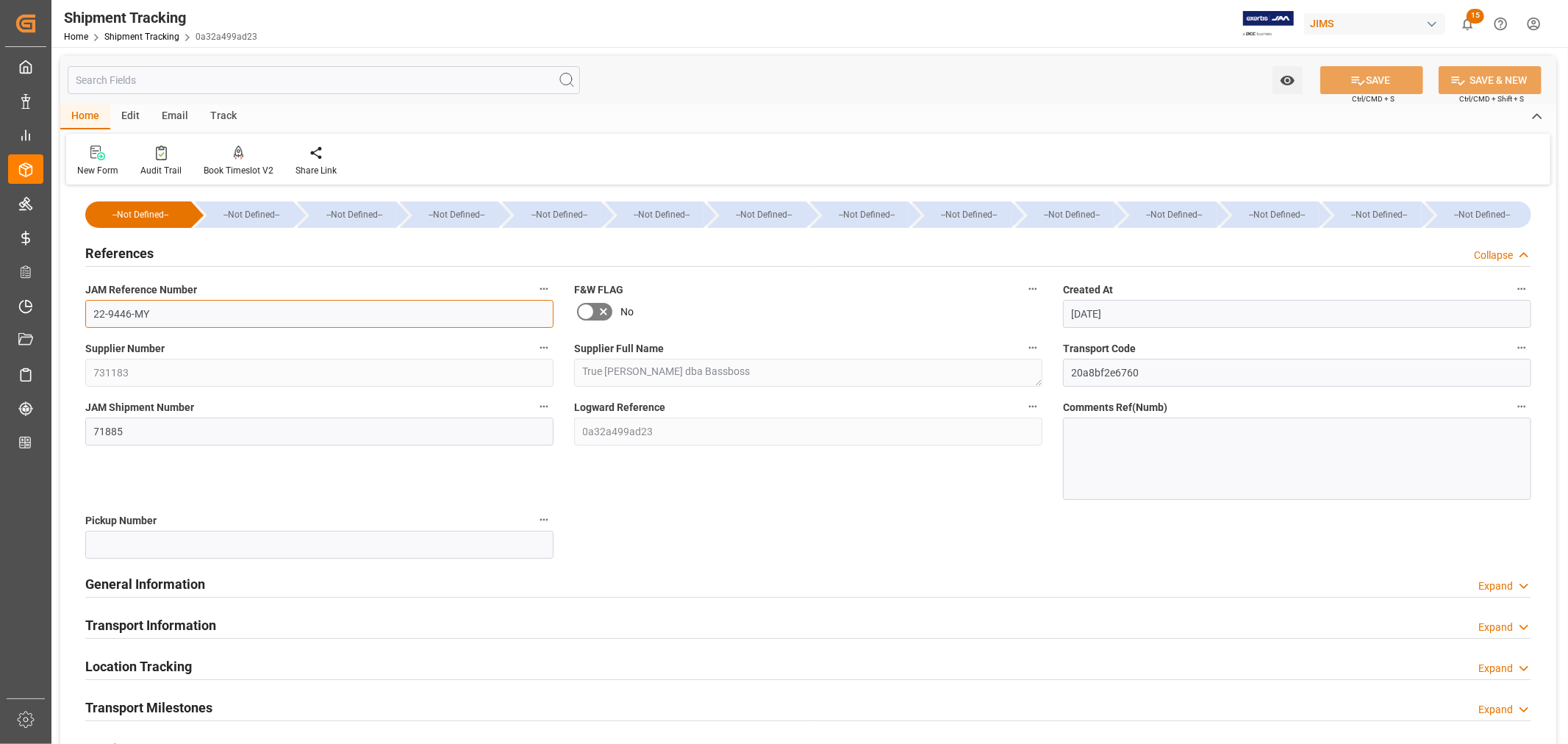
drag, startPoint x: 147, startPoint y: 312, endPoint x: 88, endPoint y: 318, distance: 59.3
click at [88, 318] on input "22-9446-MY" at bounding box center [319, 314] width 468 height 28
